Goal: Navigation & Orientation: Find specific page/section

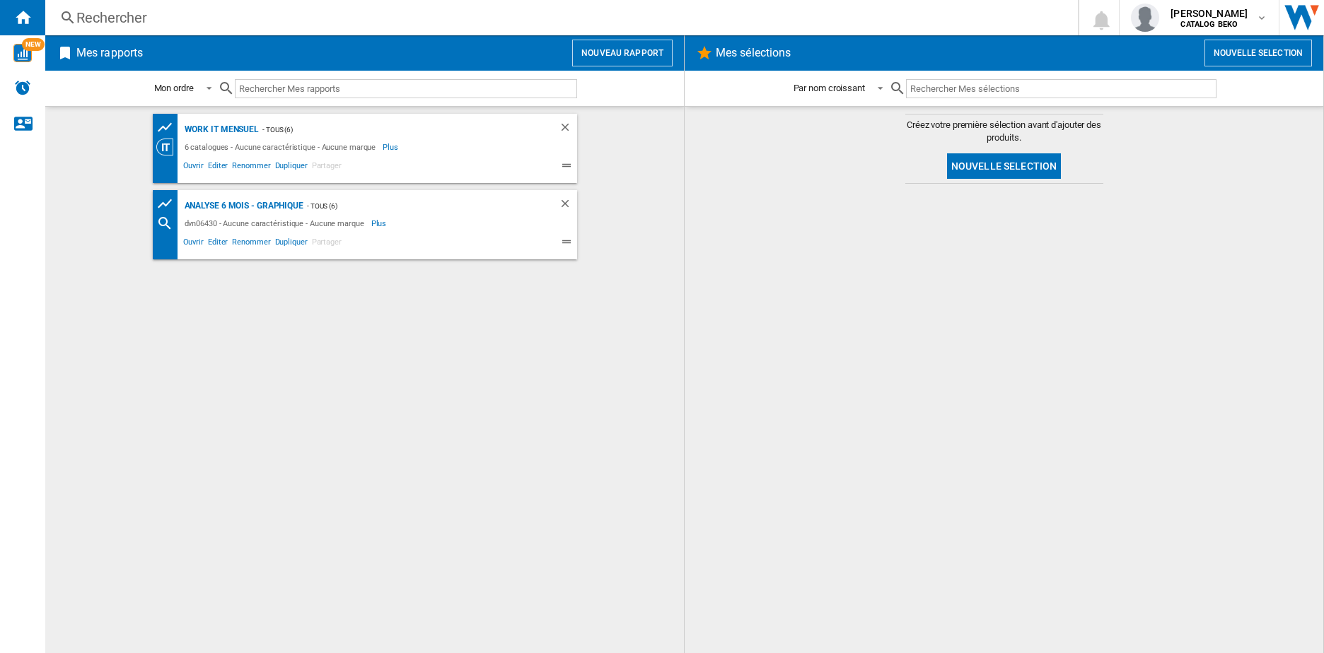
click at [863, 304] on div at bounding box center [1004, 418] width 610 height 455
click at [113, 17] on div "Rechercher" at bounding box center [558, 18] width 965 height 20
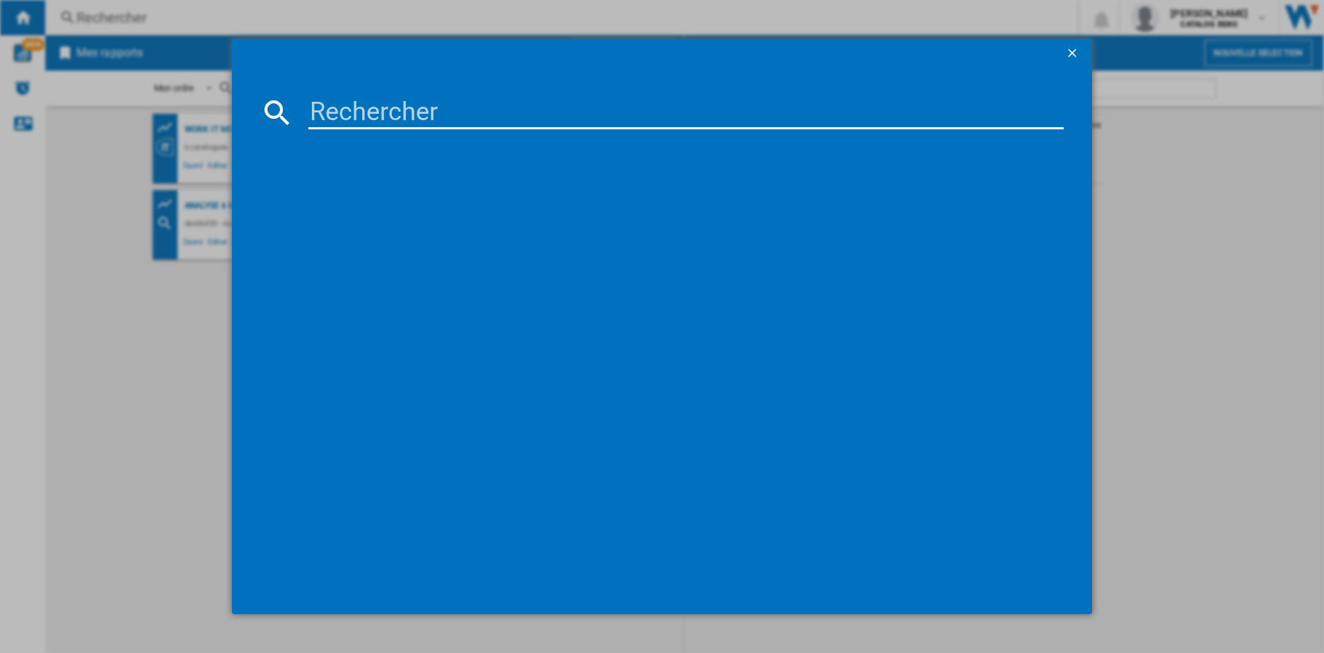
click at [369, 115] on input at bounding box center [686, 112] width 756 height 34
drag, startPoint x: 1060, startPoint y: 181, endPoint x: 1095, endPoint y: 171, distance: 36.0
click at [1065, 180] on md-dialog-content at bounding box center [662, 340] width 861 height 547
click at [1156, 146] on div at bounding box center [662, 326] width 1324 height 653
click at [1073, 47] on ng-md-icon "getI18NText('BUTTONS.CLOSE_DIALOG')" at bounding box center [1073, 54] width 17 height 17
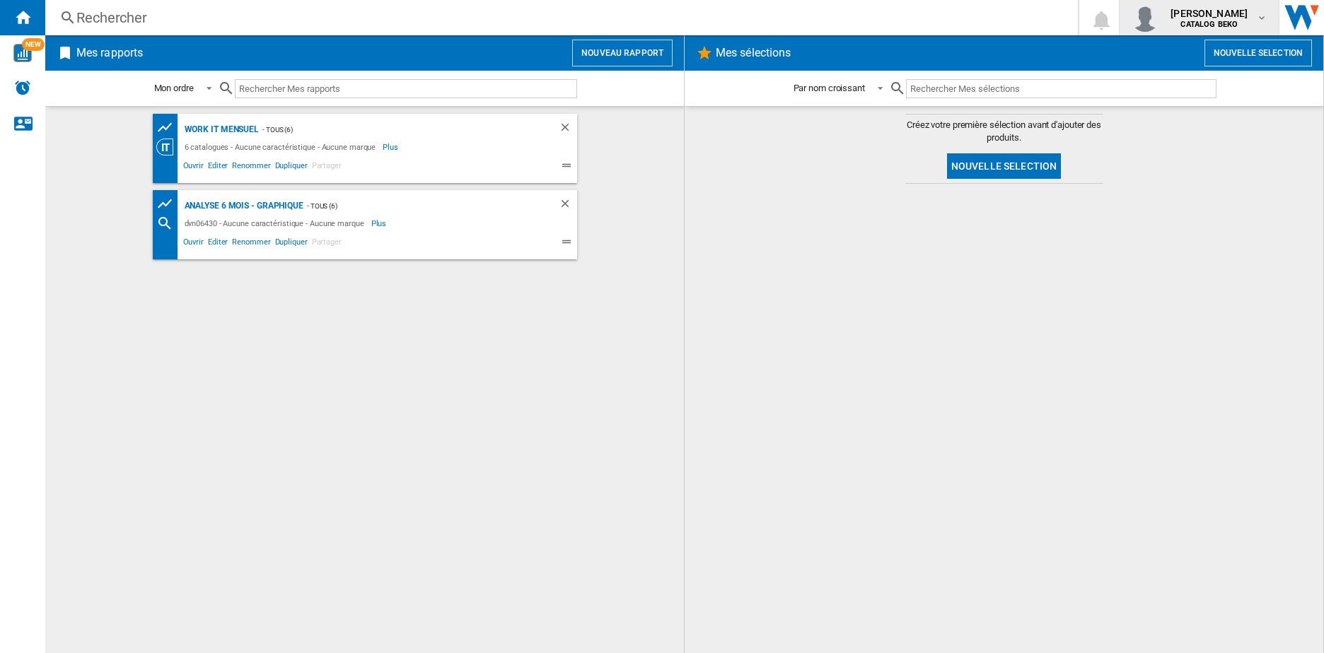
click at [1269, 19] on button "marion salouadji CATALOG BEKO" at bounding box center [1198, 17] width 159 height 35
click at [1202, 121] on button "Se déconnecter" at bounding box center [1189, 124] width 136 height 28
drag, startPoint x: 289, startPoint y: 4, endPoint x: 1196, endPoint y: 111, distance: 913.5
click at [837, 336] on div at bounding box center [1004, 418] width 610 height 455
drag, startPoint x: 1290, startPoint y: 67, endPoint x: 624, endPoint y: 434, distance: 760.5
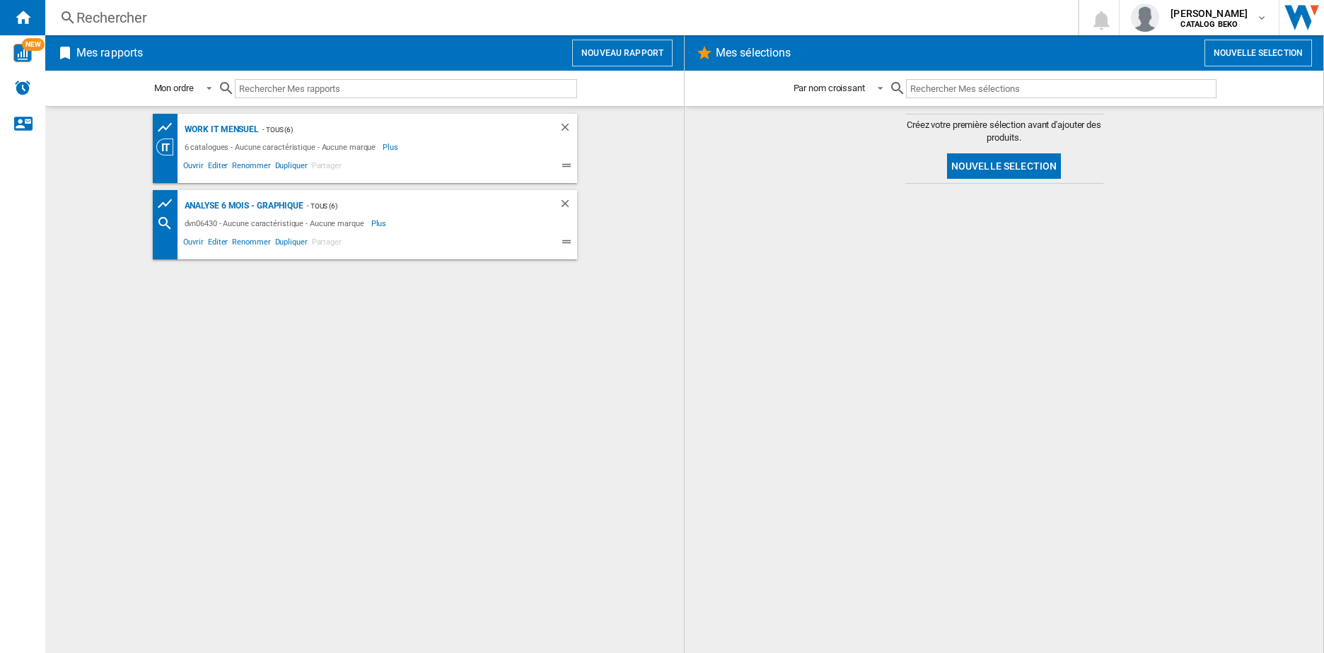
click at [624, 434] on div "Work It mensuel - TOUS (6) 6 catalogues - Aucune caractéristique - Aucune marqu…" at bounding box center [364, 380] width 610 height 532
